Goal: Task Accomplishment & Management: Manage account settings

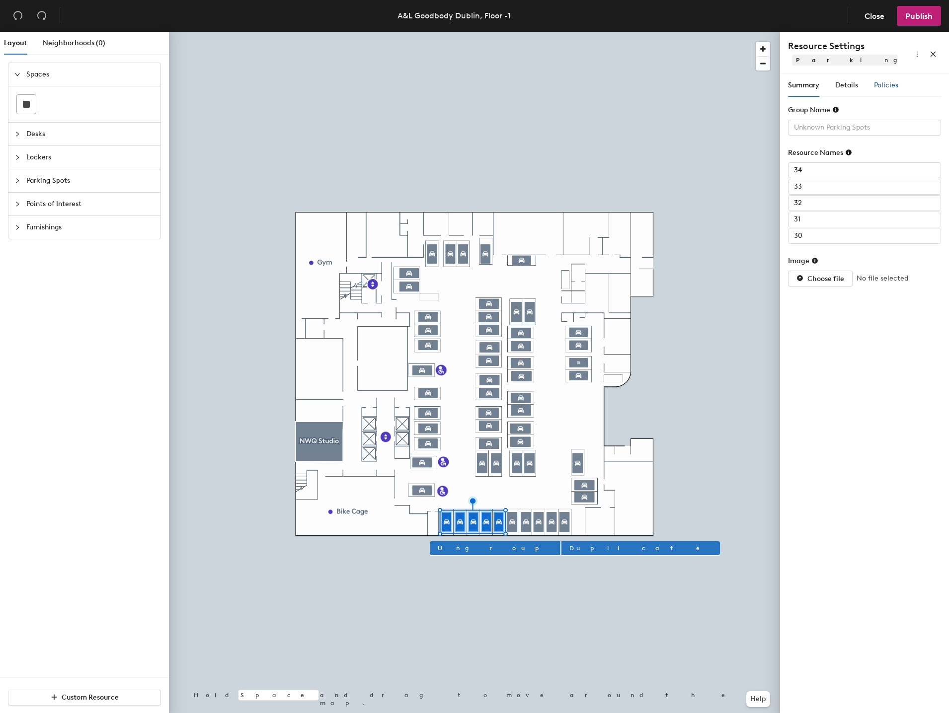
click at [888, 81] on span "Policies" at bounding box center [886, 85] width 24 height 8
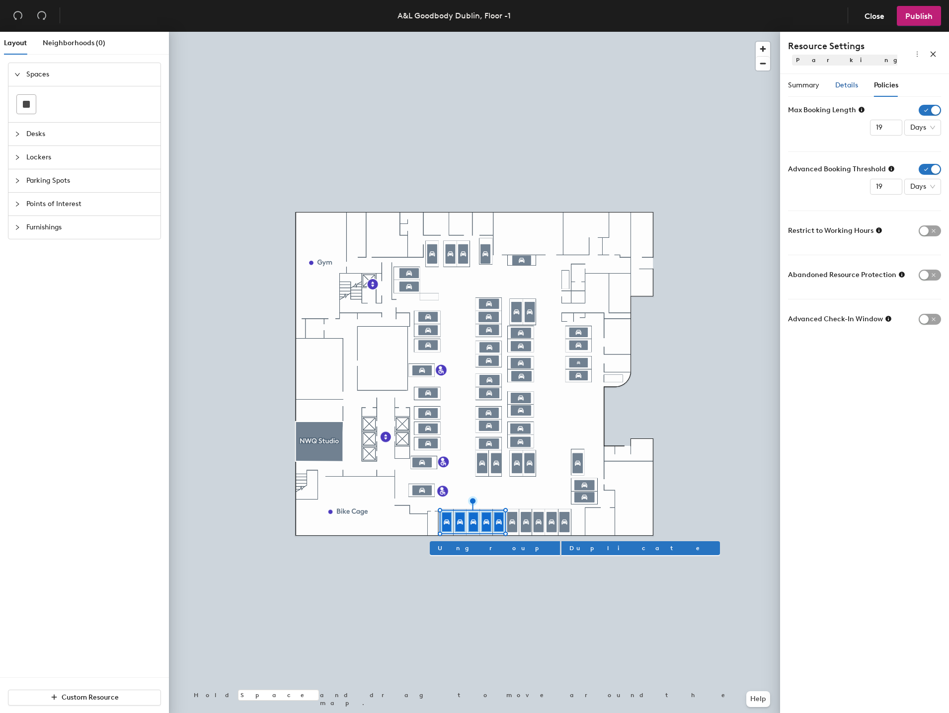
click at [840, 87] on span "Details" at bounding box center [846, 85] width 23 height 8
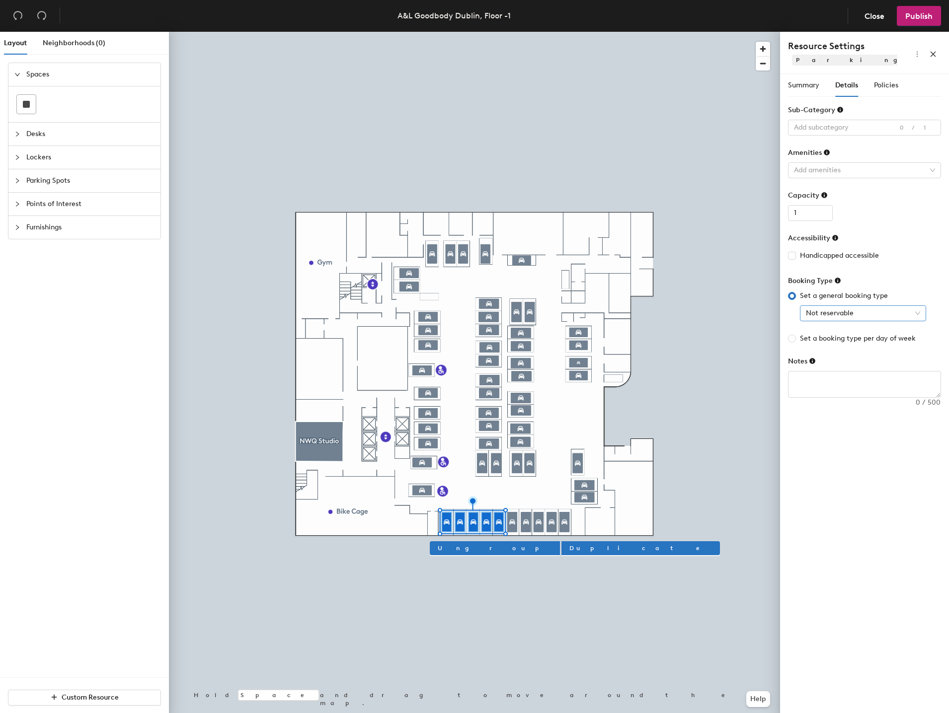
click at [828, 317] on span "Not reservable" at bounding box center [863, 313] width 114 height 15
click at [824, 365] on div "Assigned" at bounding box center [863, 365] width 110 height 11
click at [834, 455] on div "Summary Details Policies Group Name Resource Names 34 33 32 31 30 Image Choose …" at bounding box center [864, 395] width 169 height 643
click at [841, 130] on div at bounding box center [859, 128] width 139 height 14
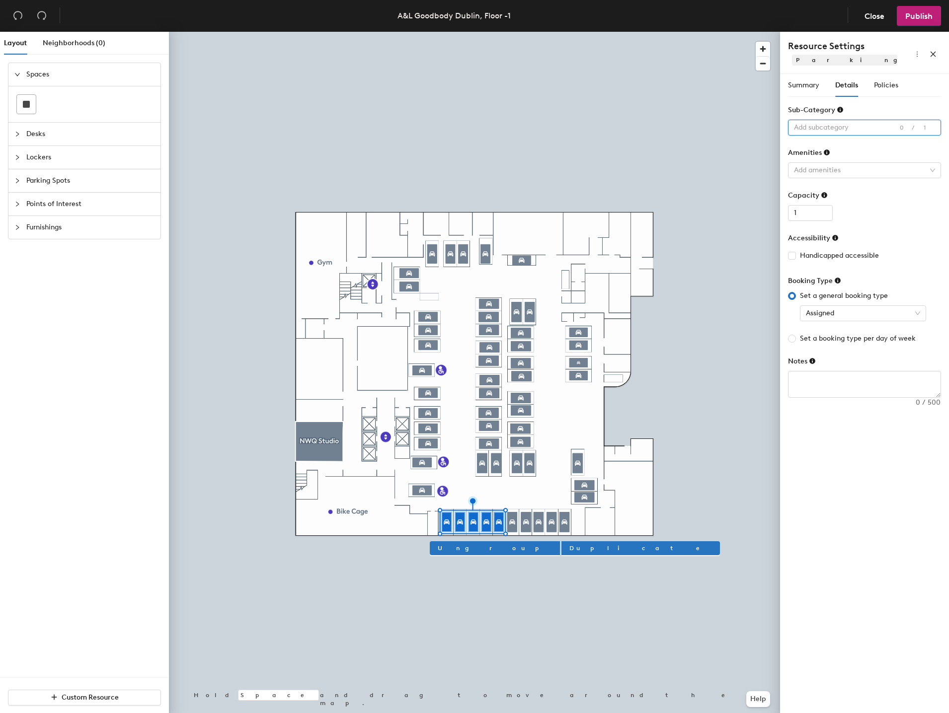
click at [829, 122] on div at bounding box center [859, 128] width 139 height 14
click at [815, 169] on div at bounding box center [859, 170] width 139 height 14
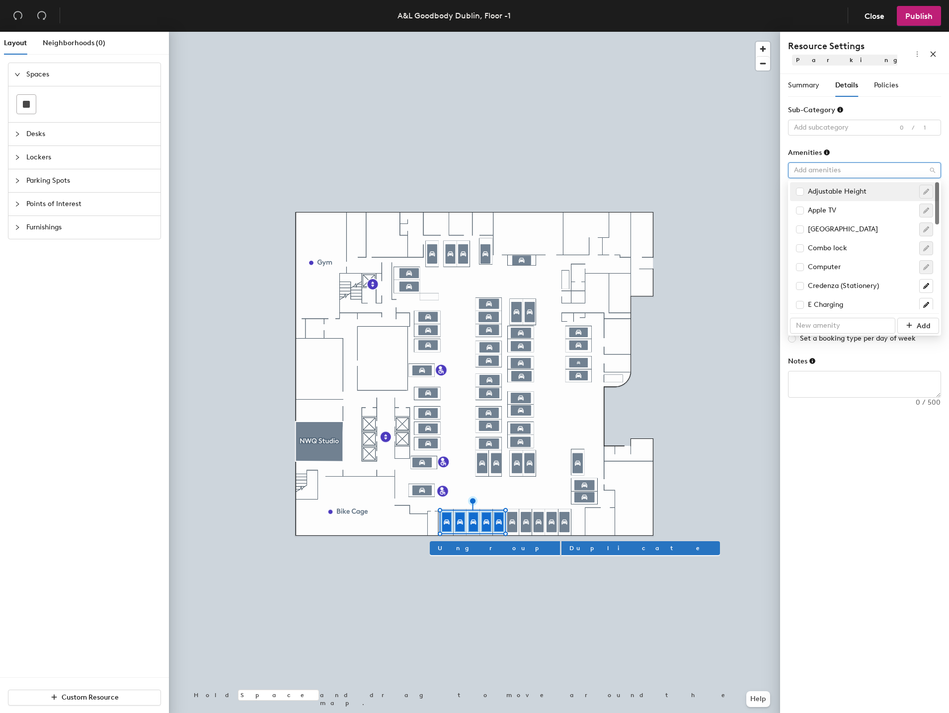
click at [815, 169] on div at bounding box center [859, 170] width 139 height 14
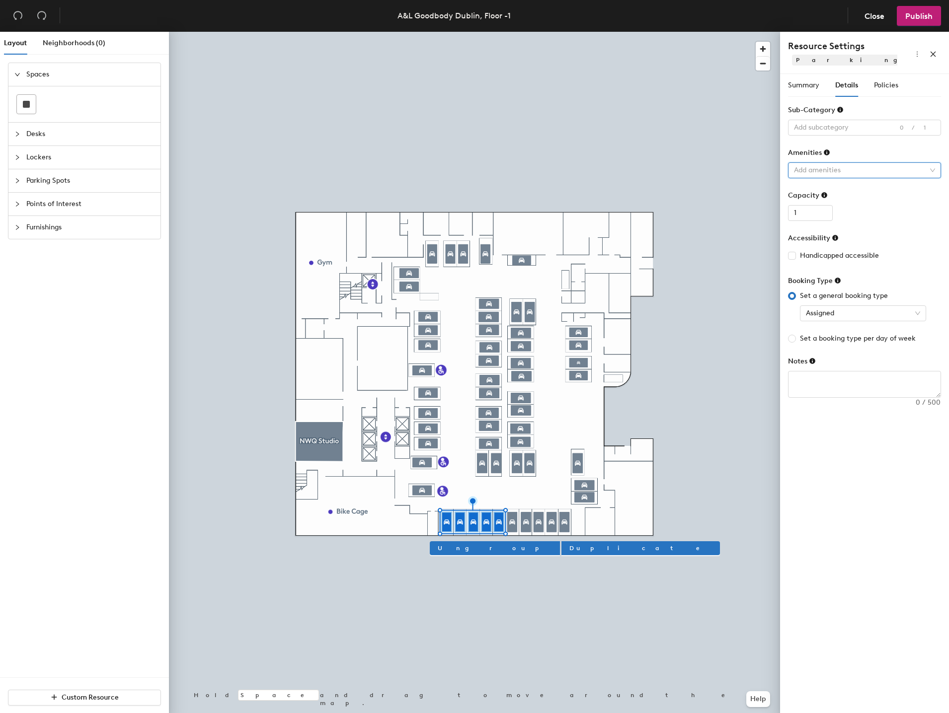
click at [857, 470] on div "Summary Details Policies Group Name Resource Names 34 33 32 31 30 Image Choose …" at bounding box center [864, 395] width 169 height 643
click at [820, 382] on textarea at bounding box center [864, 385] width 152 height 26
click at [837, 317] on span "Assigned" at bounding box center [863, 313] width 114 height 15
type textarea "Managed Spaces"
click at [830, 332] on div "Reservable" at bounding box center [863, 333] width 110 height 11
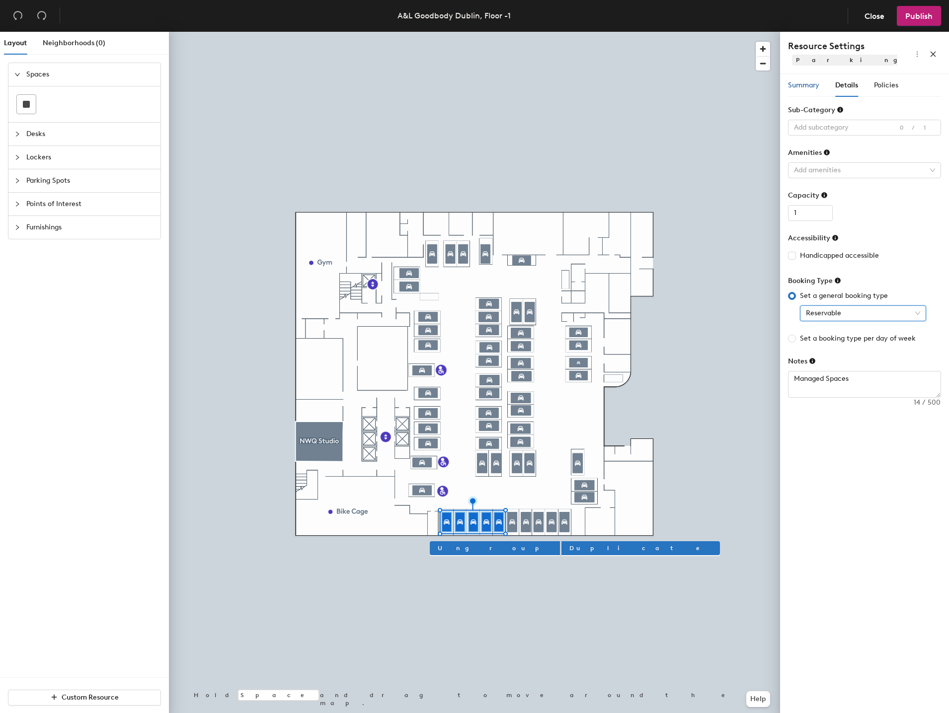
click at [805, 85] on span "Summary" at bounding box center [803, 85] width 31 height 8
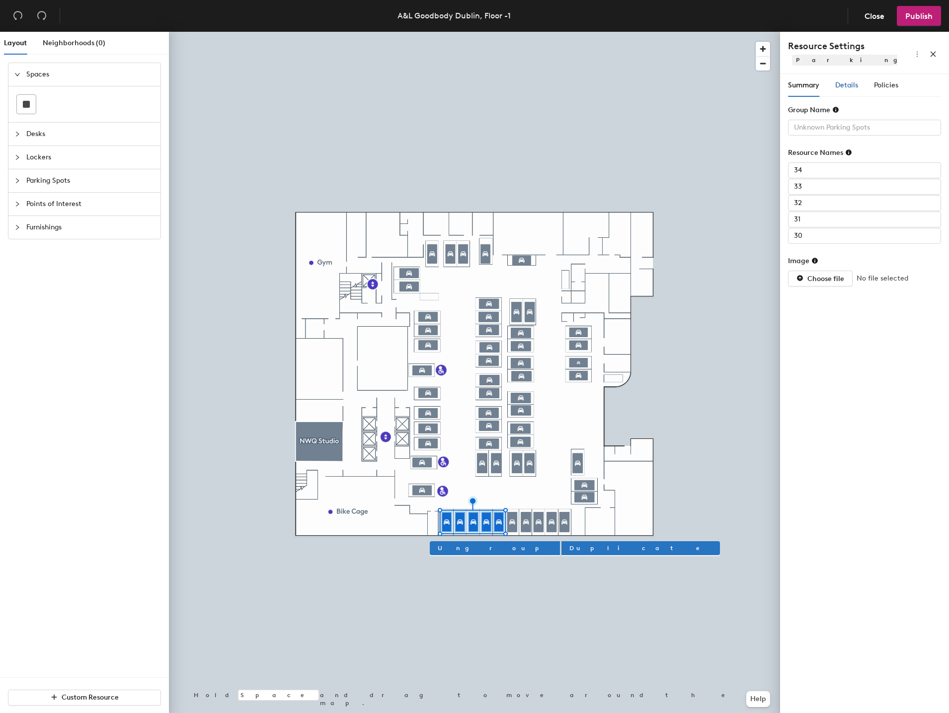
click at [840, 81] on span "Details" at bounding box center [846, 85] width 23 height 8
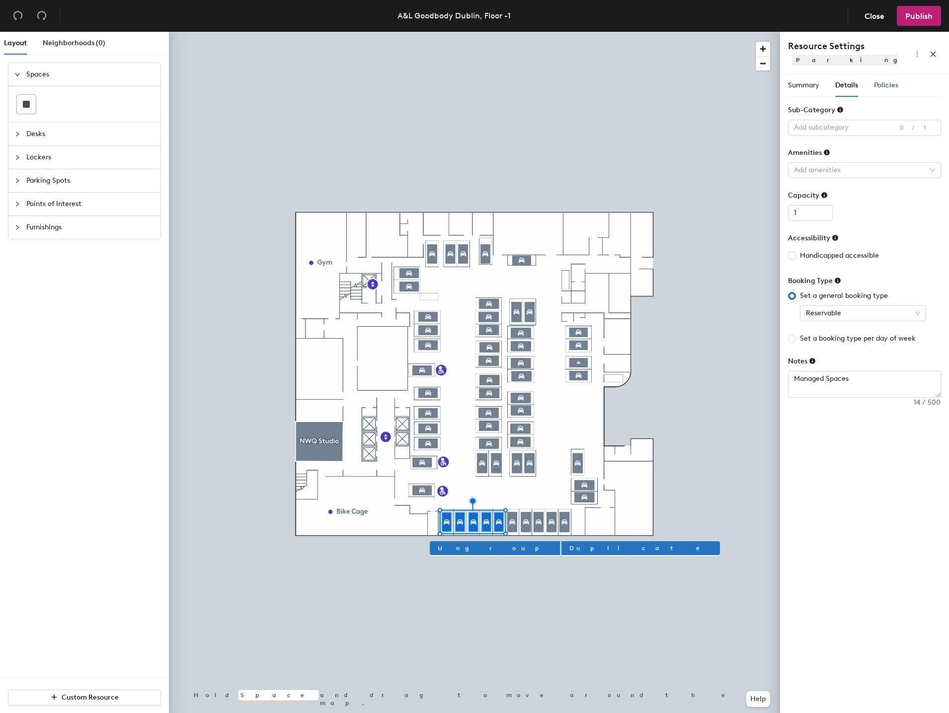
click at [891, 83] on span "Policies" at bounding box center [886, 85] width 24 height 8
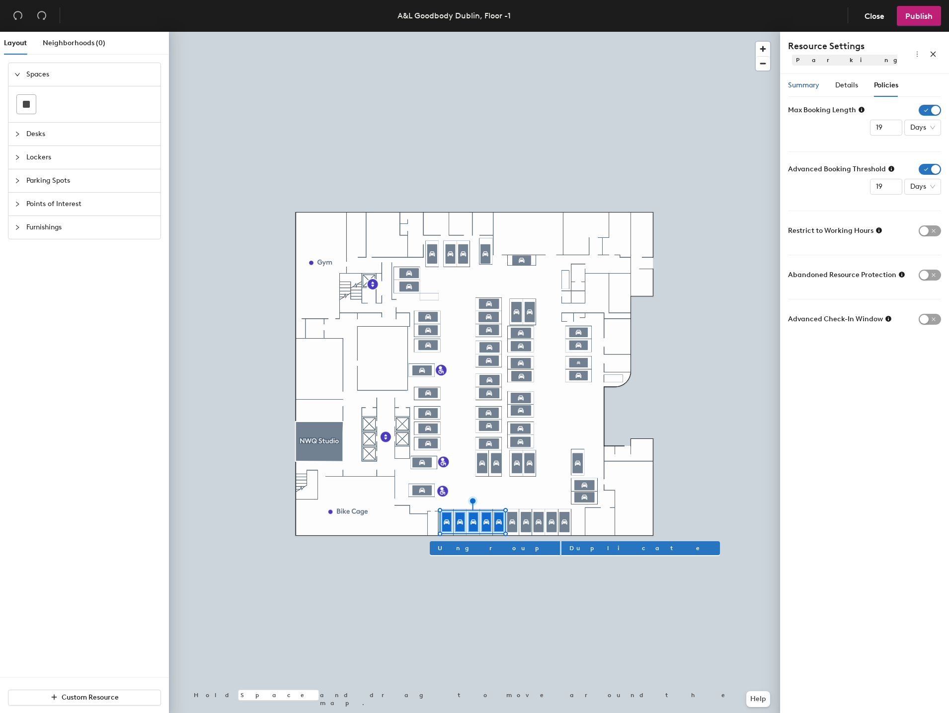
click at [809, 85] on span "Summary" at bounding box center [803, 85] width 31 height 8
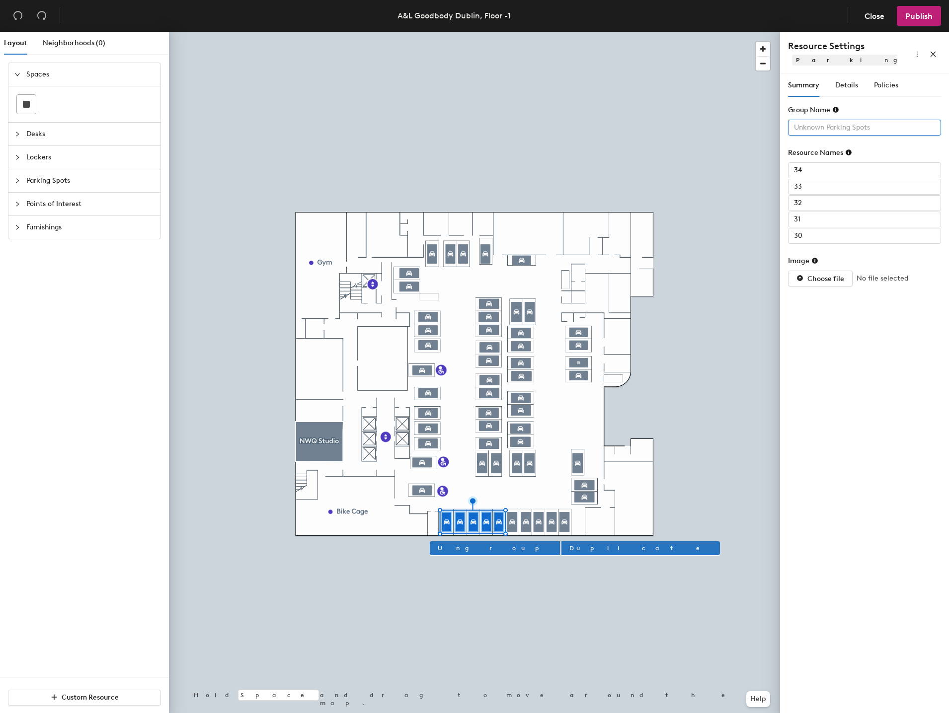
click at [815, 132] on input "text" at bounding box center [864, 128] width 153 height 16
type input "Managed Spaces"
click at [840, 316] on div "Summary Details Policies Group Name Managed Spaces Resource Names 34 33 32 31 3…" at bounding box center [864, 395] width 169 height 643
click at [839, 79] on div "Details" at bounding box center [846, 85] width 23 height 23
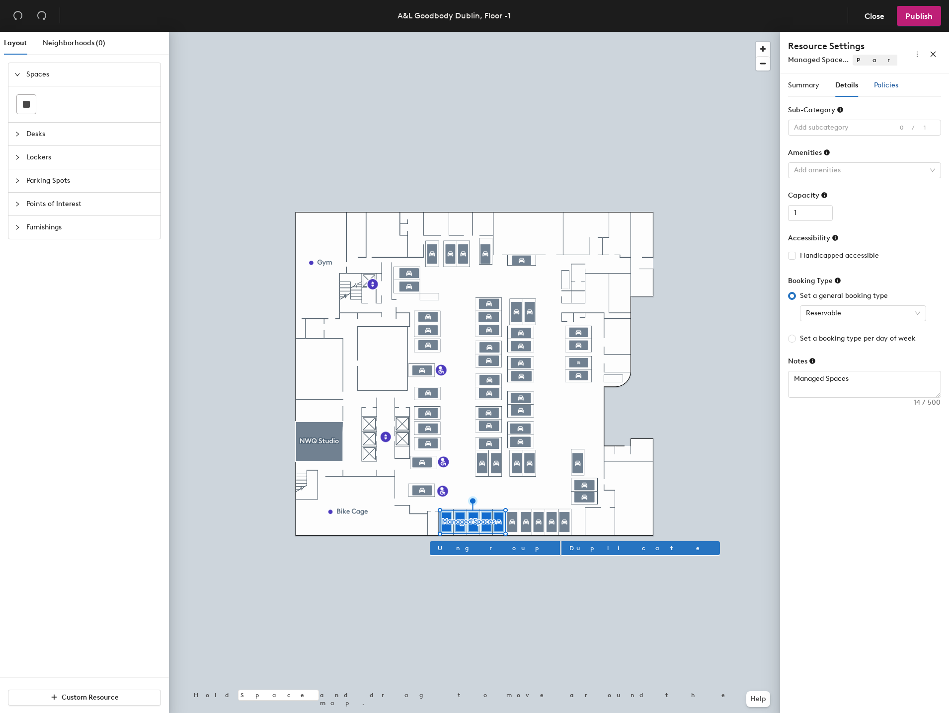
click at [892, 80] on div "Policies" at bounding box center [886, 85] width 24 height 11
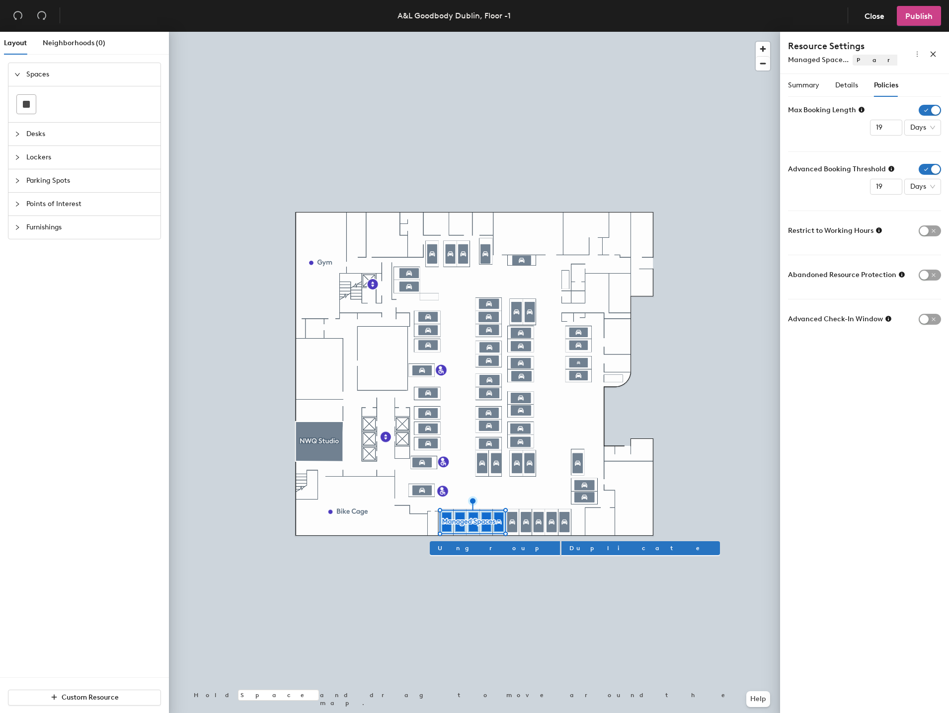
click at [915, 22] on button "Publish" at bounding box center [919, 16] width 44 height 20
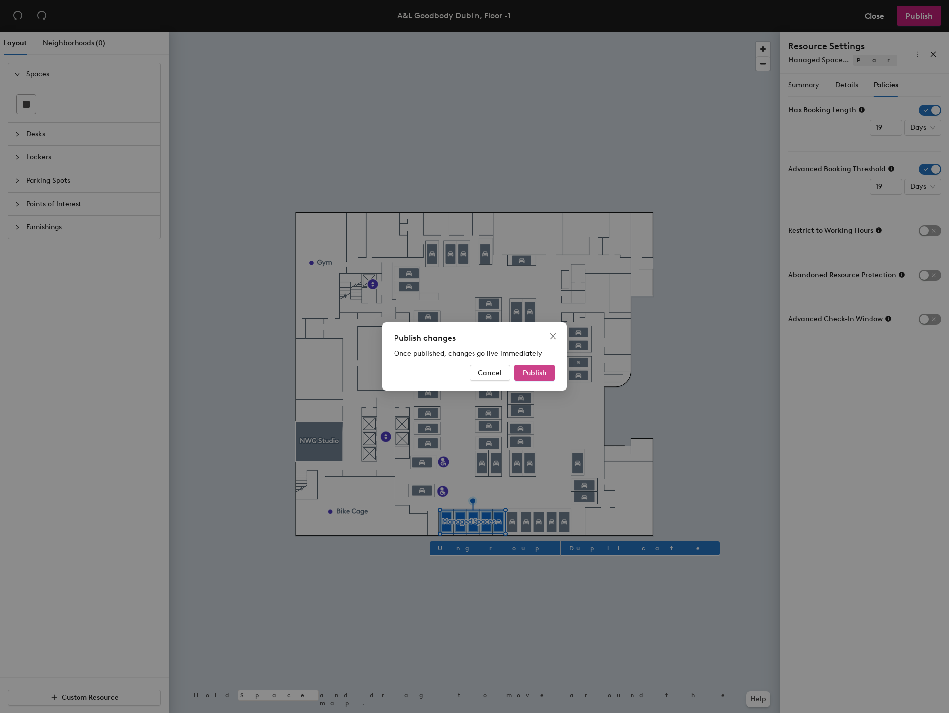
click at [524, 375] on span "Publish" at bounding box center [535, 373] width 24 height 8
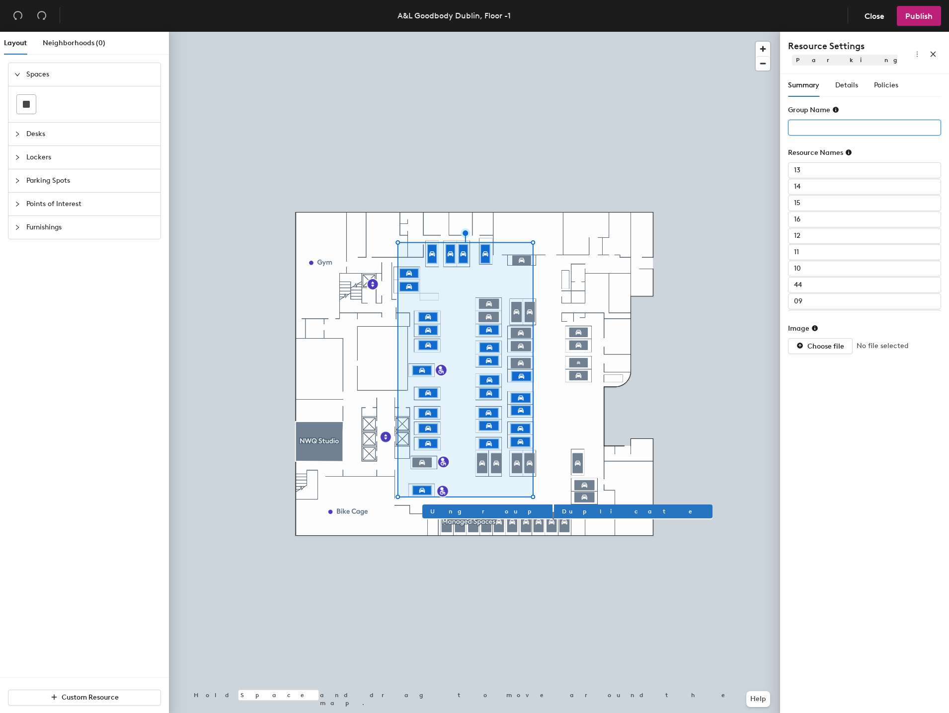
click at [816, 128] on input "text" at bounding box center [864, 128] width 153 height 16
type input "Non-EV Spaces"
click at [861, 440] on div "Summary Details Policies Group Name Non-EV Spaces Resource Names 13 14 15 16 12…" at bounding box center [864, 395] width 169 height 643
click at [916, 15] on span "Publish" at bounding box center [918, 15] width 27 height 9
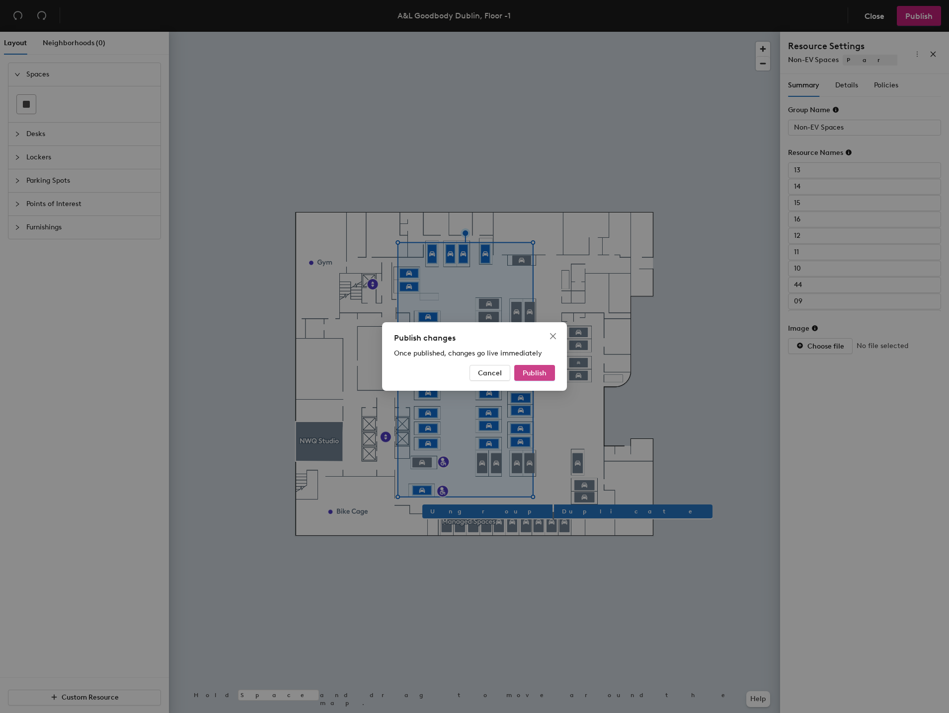
click at [531, 373] on span "Publish" at bounding box center [535, 373] width 24 height 8
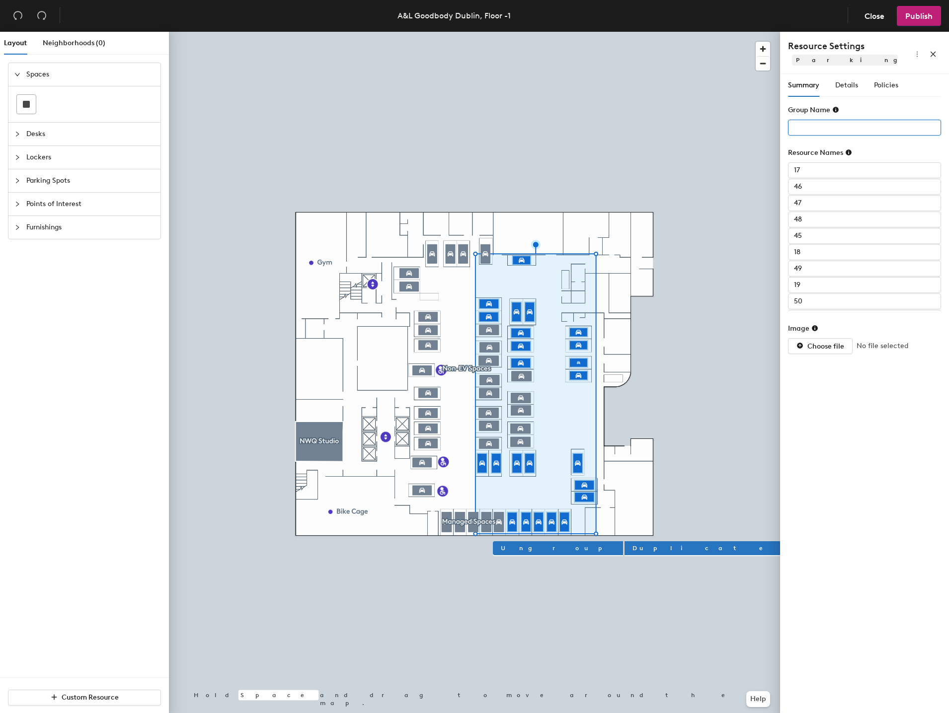
click at [815, 130] on input "text" at bounding box center [864, 128] width 153 height 16
type input "EV Spaces"
click at [927, 15] on span "Publish" at bounding box center [918, 15] width 27 height 9
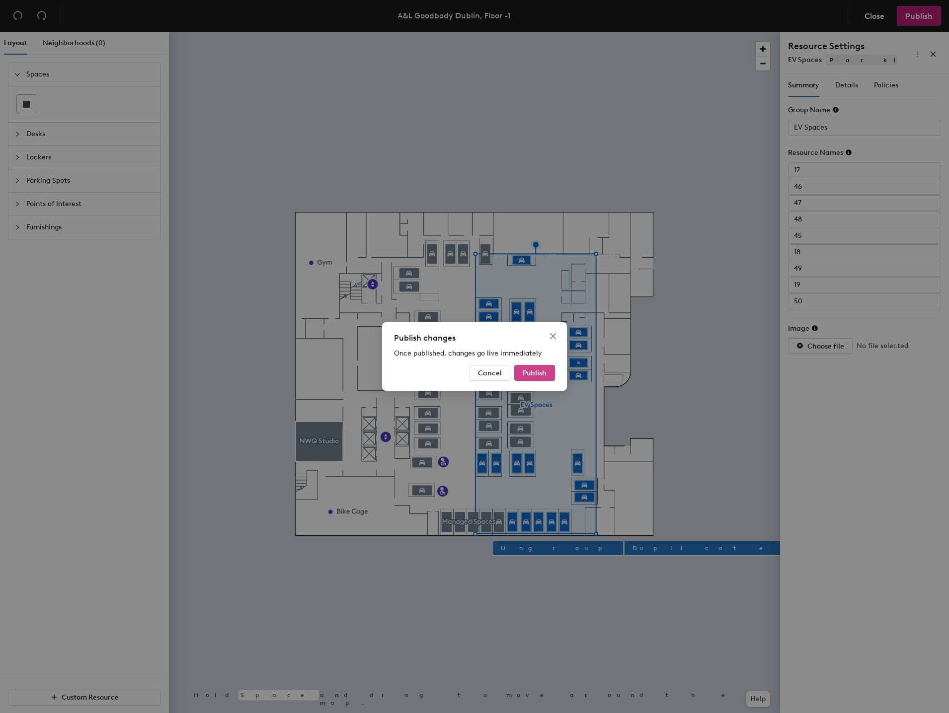
click at [536, 370] on span "Publish" at bounding box center [535, 373] width 24 height 8
